Goal: Transaction & Acquisition: Purchase product/service

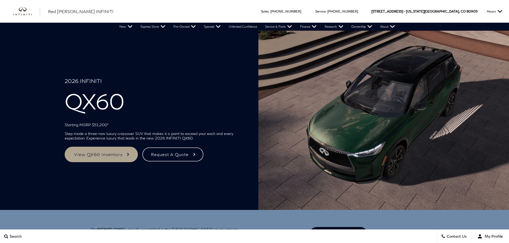
click at [111, 152] on link "View QX60 Inventory" at bounding box center [101, 154] width 73 height 15
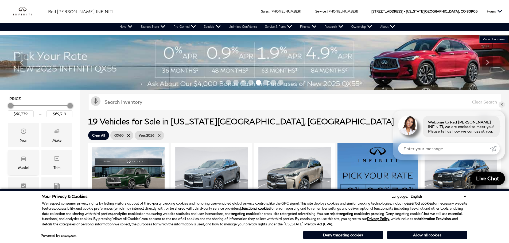
click at [26, 162] on span "Model" at bounding box center [23, 159] width 6 height 11
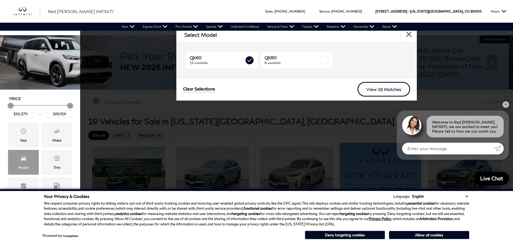
click at [368, 86] on link "View 19 Matches" at bounding box center [383, 89] width 53 height 15
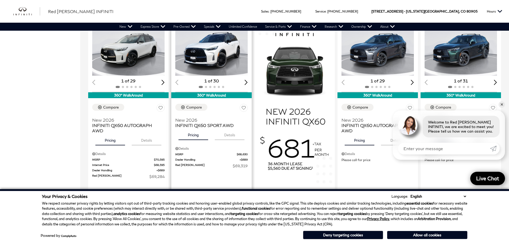
scroll to position [347, 0]
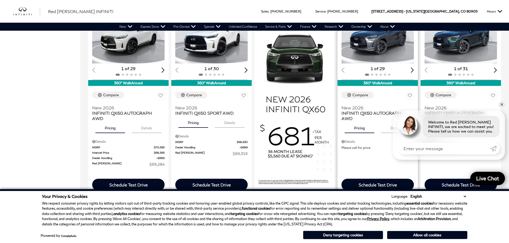
click at [385, 47] on img "1 / 2" at bounding box center [377, 36] width 73 height 55
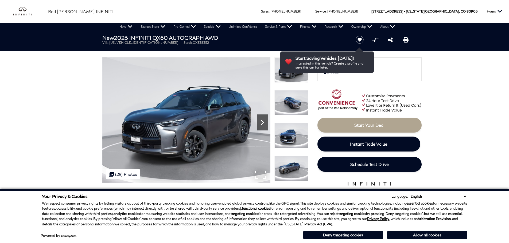
click at [265, 123] on icon "Next" at bounding box center [262, 122] width 11 height 11
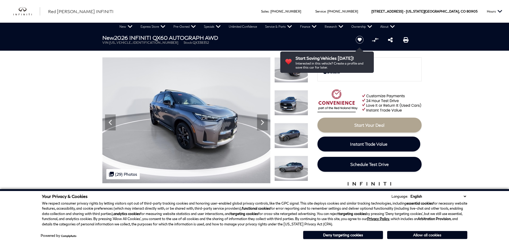
drag, startPoint x: 420, startPoint y: 235, endPoint x: 299, endPoint y: 129, distance: 161.0
click at [420, 235] on button "Allow all cookies" at bounding box center [427, 235] width 80 height 8
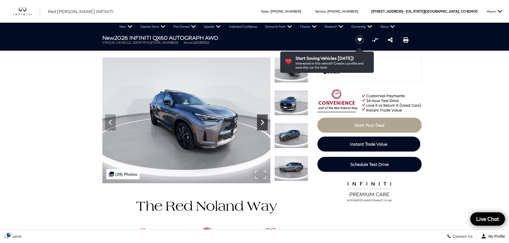
click at [262, 122] on icon "Next" at bounding box center [262, 122] width 3 height 5
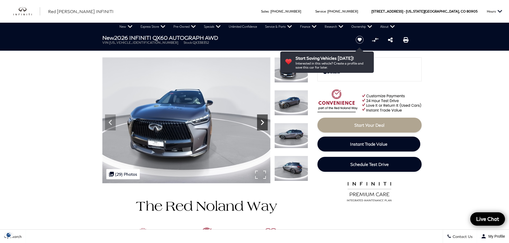
click at [262, 122] on icon "Next" at bounding box center [262, 122] width 3 height 5
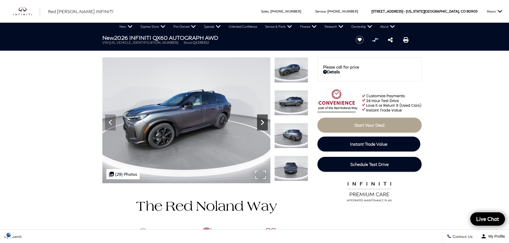
click at [262, 122] on icon "Next" at bounding box center [262, 122] width 3 height 5
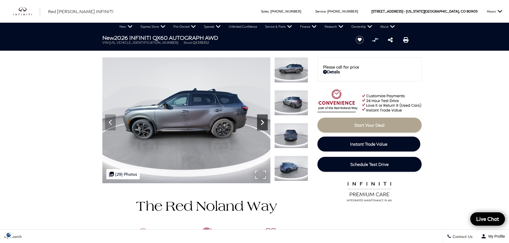
click at [262, 122] on icon "Next" at bounding box center [262, 122] width 3 height 5
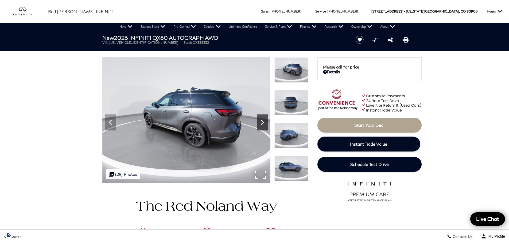
click at [262, 122] on icon "Next" at bounding box center [262, 122] width 3 height 5
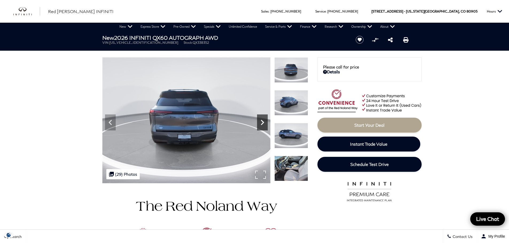
click at [262, 122] on icon "Next" at bounding box center [262, 122] width 3 height 5
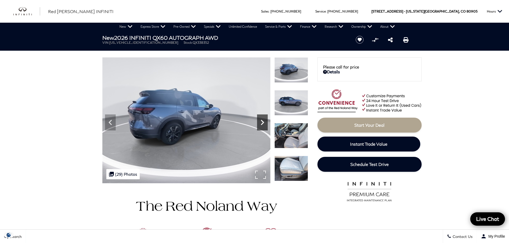
click at [262, 122] on icon "Next" at bounding box center [262, 122] width 3 height 5
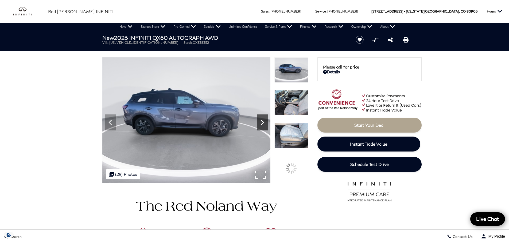
click at [262, 122] on icon "Next" at bounding box center [262, 122] width 3 height 5
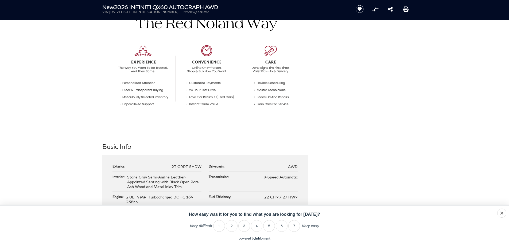
scroll to position [187, 0]
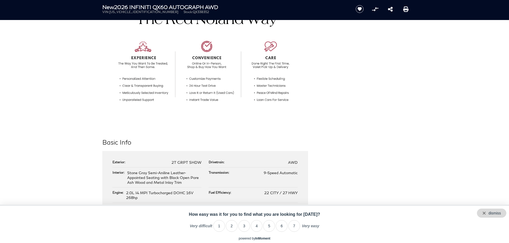
click at [503, 213] on div "dismiss" at bounding box center [491, 213] width 29 height 9
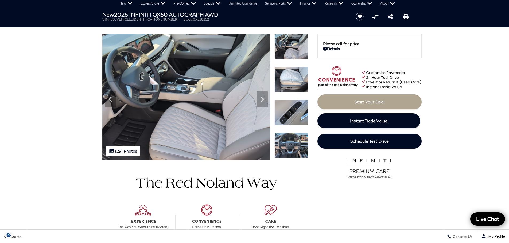
scroll to position [0, 0]
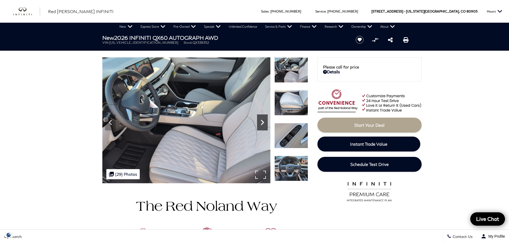
click at [258, 118] on icon "Next" at bounding box center [262, 122] width 11 height 11
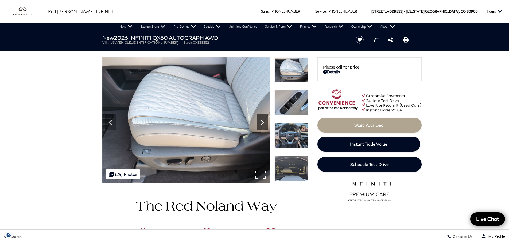
click at [260, 119] on icon "Next" at bounding box center [262, 122] width 11 height 11
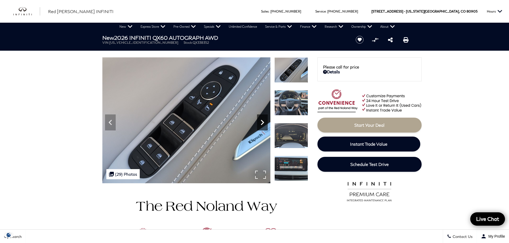
click at [260, 119] on icon "Next" at bounding box center [262, 122] width 11 height 11
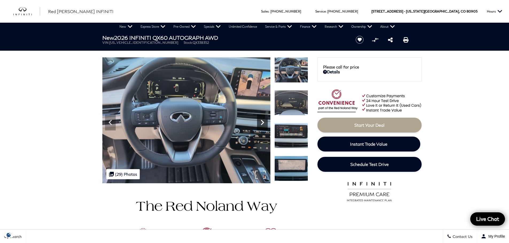
click at [260, 119] on icon "Next" at bounding box center [262, 122] width 11 height 11
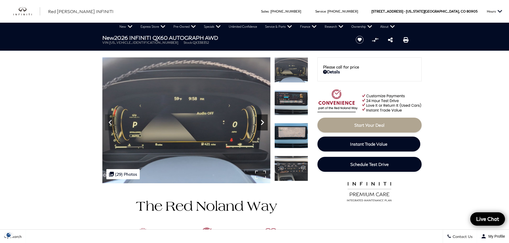
click at [260, 119] on icon "Next" at bounding box center [262, 122] width 11 height 11
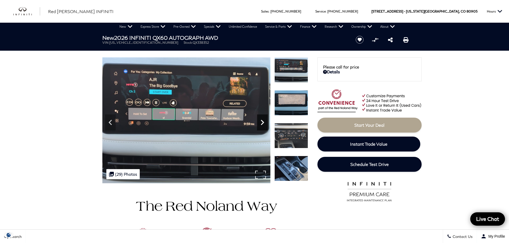
click at [260, 119] on icon "Next" at bounding box center [262, 122] width 11 height 11
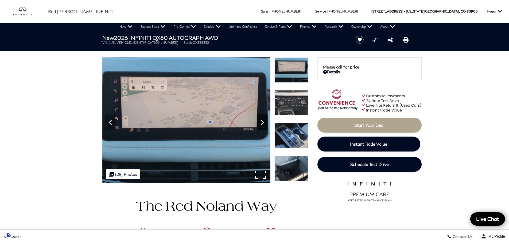
click at [260, 119] on icon "Next" at bounding box center [262, 122] width 11 height 11
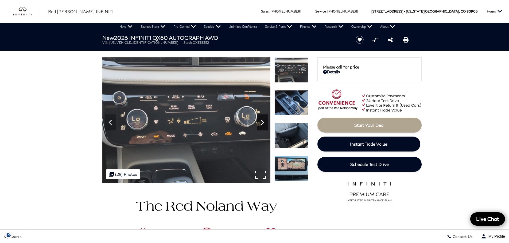
click at [260, 119] on icon "Next" at bounding box center [262, 122] width 11 height 11
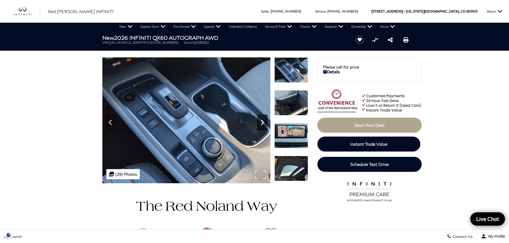
click at [260, 119] on icon "Next" at bounding box center [262, 122] width 11 height 11
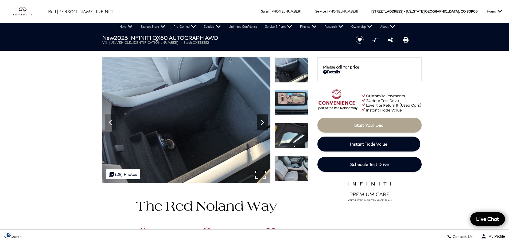
click at [260, 119] on icon "Next" at bounding box center [262, 122] width 11 height 11
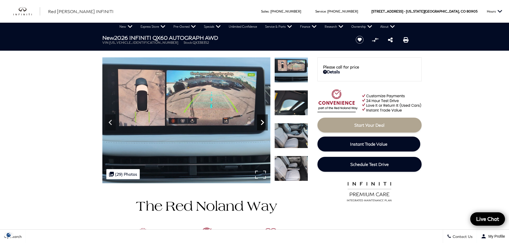
click at [263, 123] on icon "Next" at bounding box center [262, 122] width 3 height 5
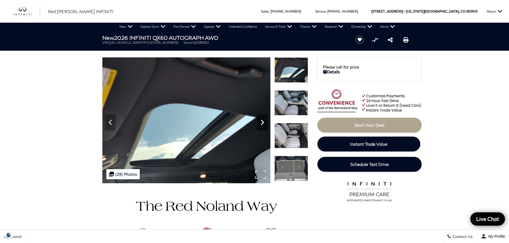
click at [263, 123] on icon "Next" at bounding box center [262, 122] width 3 height 5
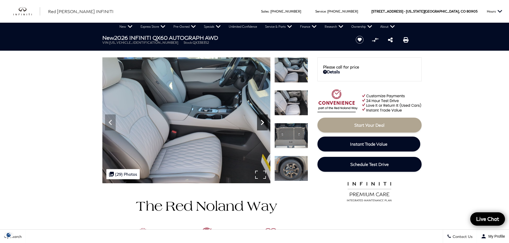
click at [263, 123] on icon "Next" at bounding box center [262, 122] width 3 height 5
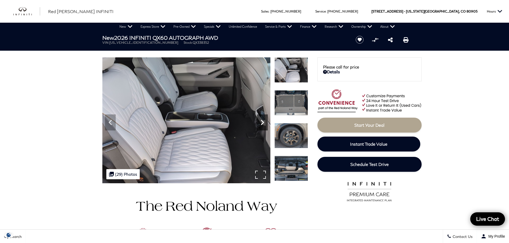
click at [263, 123] on icon "Next" at bounding box center [262, 122] width 3 height 5
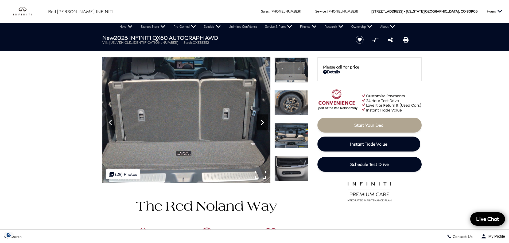
click at [263, 123] on icon "Next" at bounding box center [262, 122] width 3 height 5
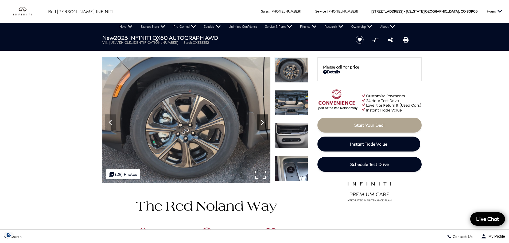
click at [263, 123] on icon "Next" at bounding box center [262, 122] width 3 height 5
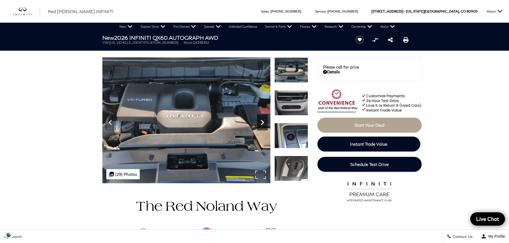
click at [263, 123] on icon "Next" at bounding box center [262, 122] width 3 height 5
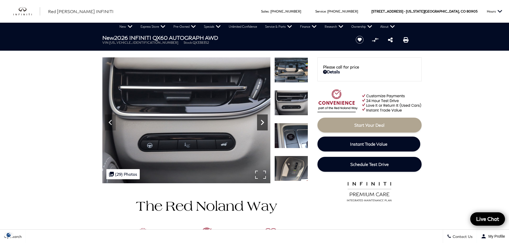
click at [263, 123] on icon "Next" at bounding box center [262, 122] width 3 height 5
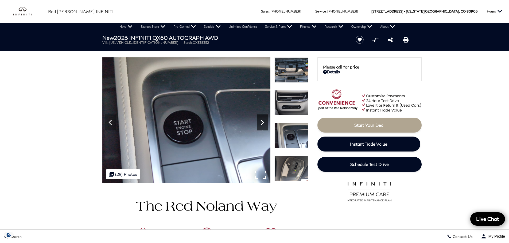
click at [263, 123] on icon "Next" at bounding box center [262, 122] width 3 height 5
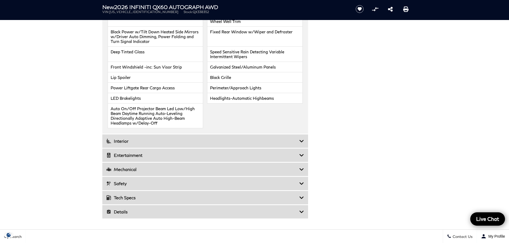
scroll to position [774, 0]
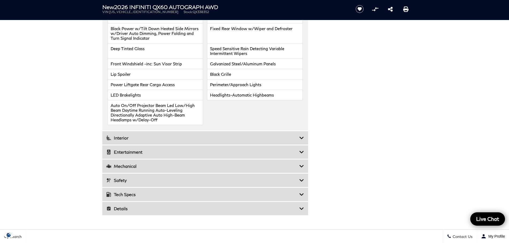
click at [300, 135] on icon at bounding box center [301, 137] width 5 height 5
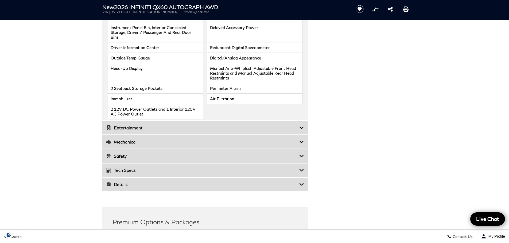
scroll to position [908, 0]
